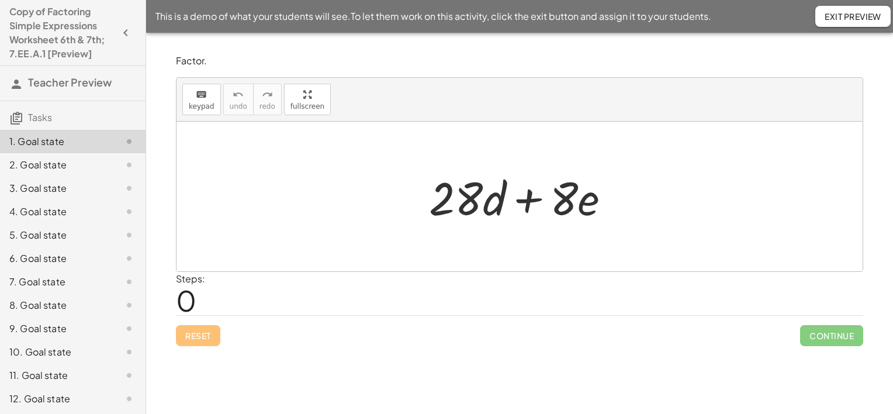
click at [442, 179] on div at bounding box center [524, 197] width 202 height 60
click at [484, 204] on div at bounding box center [524, 197] width 202 height 60
click at [229, 294] on div "Steps: 0" at bounding box center [519, 293] width 687 height 43
click at [196, 110] on span "keypad" at bounding box center [202, 106] width 26 height 8
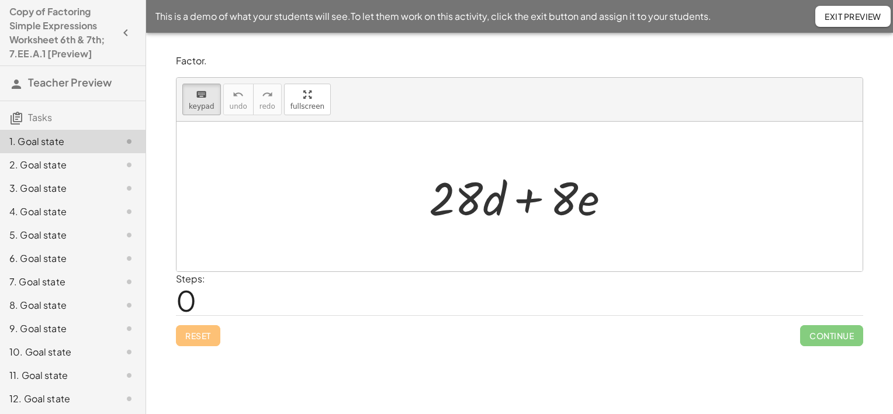
click at [379, 204] on div at bounding box center [520, 197] width 686 height 150
drag, startPoint x: 478, startPoint y: 201, endPoint x: 506, endPoint y: 229, distance: 39.3
click at [461, 187] on div at bounding box center [456, 198] width 54 height 54
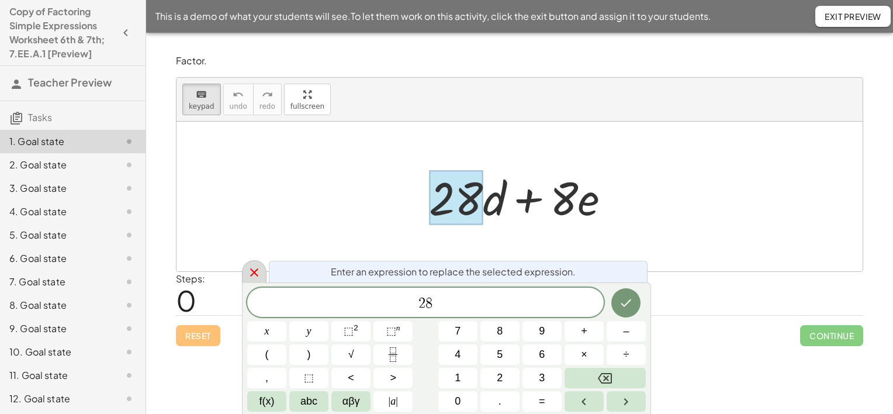
click at [253, 271] on icon at bounding box center [254, 272] width 8 height 8
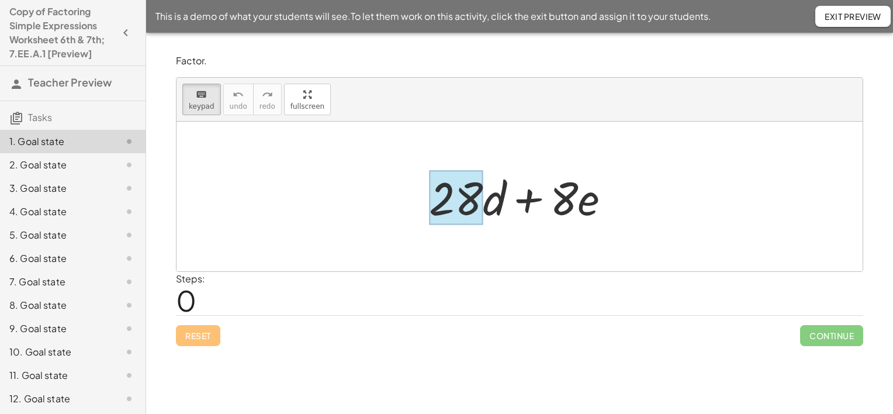
drag, startPoint x: 563, startPoint y: 203, endPoint x: 458, endPoint y: 194, distance: 105.6
click at [461, 199] on div at bounding box center [456, 198] width 54 height 54
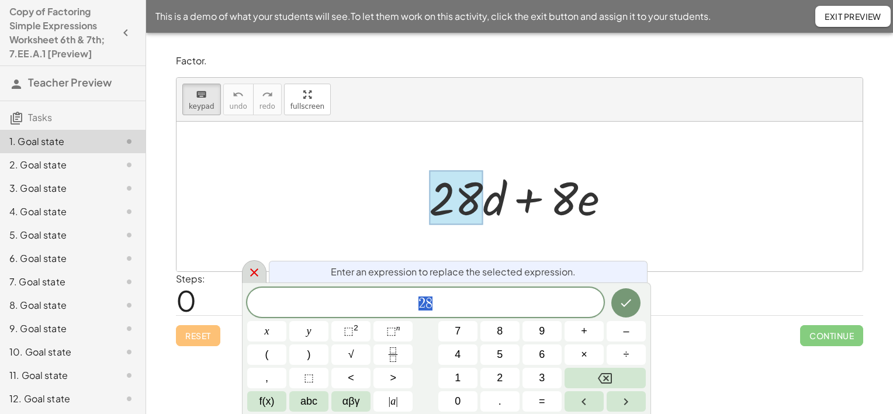
click at [248, 275] on icon at bounding box center [254, 272] width 14 height 14
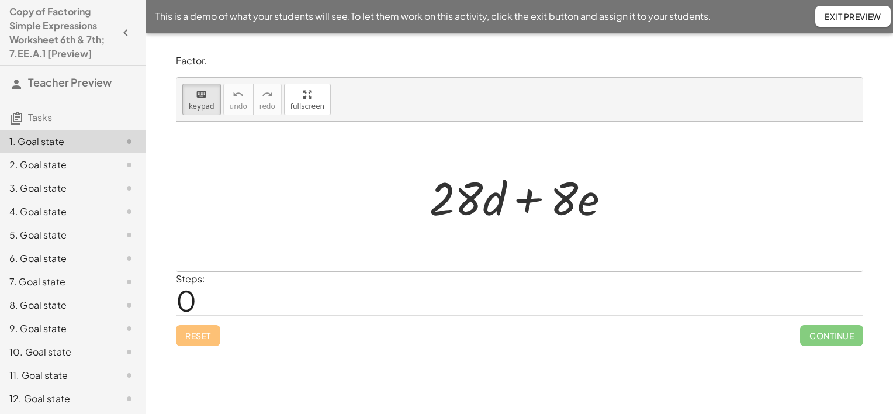
click at [65, 166] on div "2. Goal state" at bounding box center [56, 165] width 94 height 14
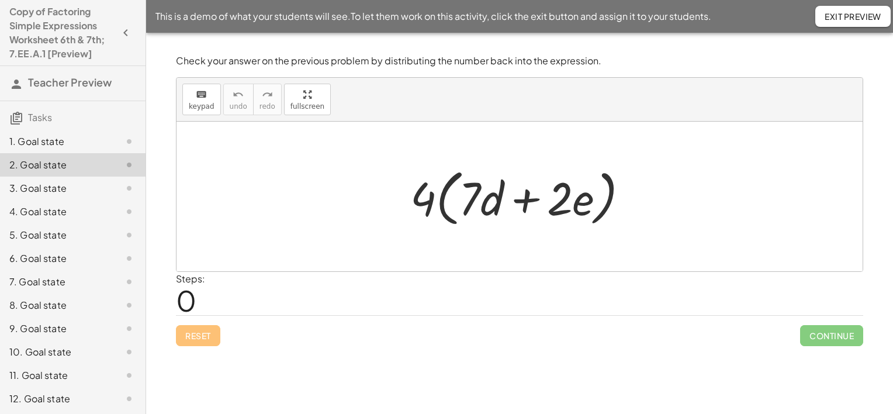
click at [58, 192] on div "3. Goal state" at bounding box center [56, 188] width 94 height 14
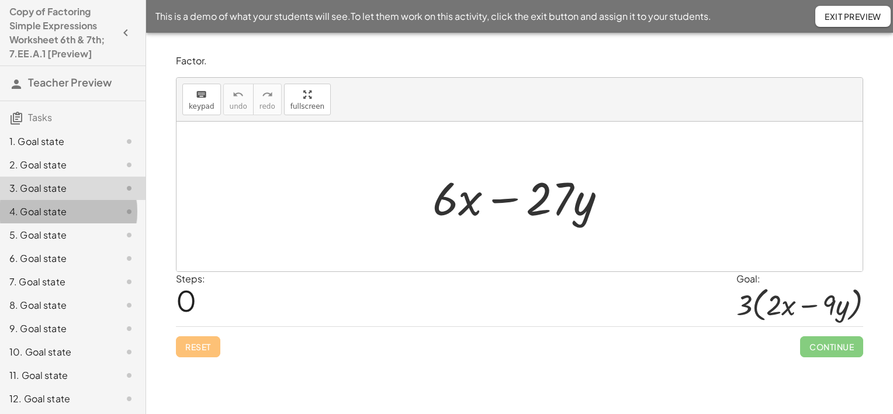
click at [53, 216] on div "4. Goal state" at bounding box center [56, 212] width 94 height 14
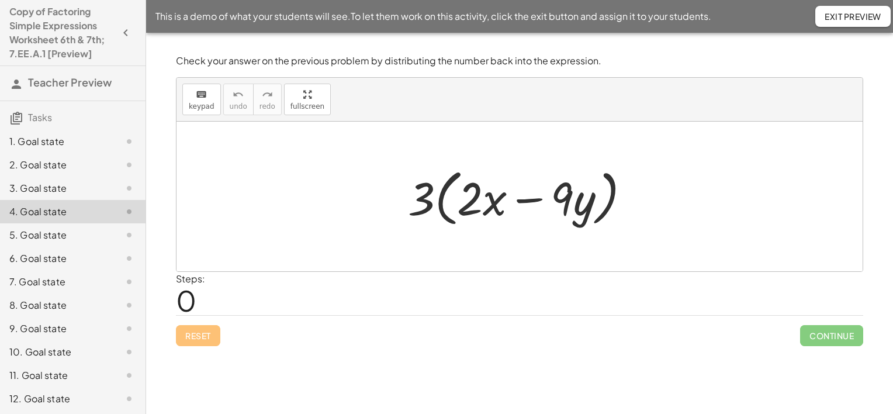
click at [47, 270] on div "5. Goal state" at bounding box center [73, 281] width 146 height 23
